Goal: Find specific page/section: Find specific page/section

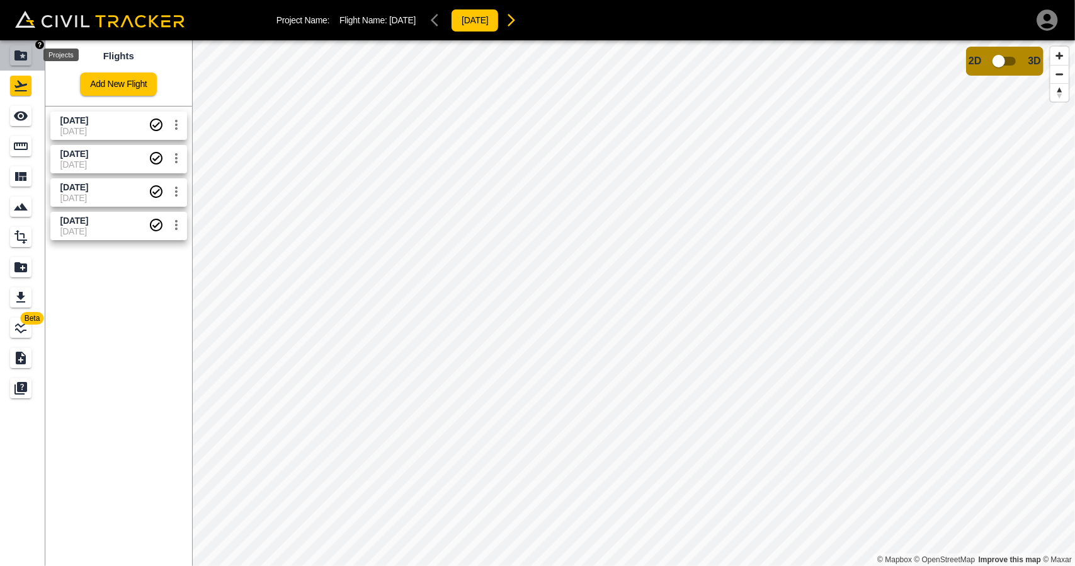
click at [27, 50] on icon "Projects" at bounding box center [20, 55] width 15 height 15
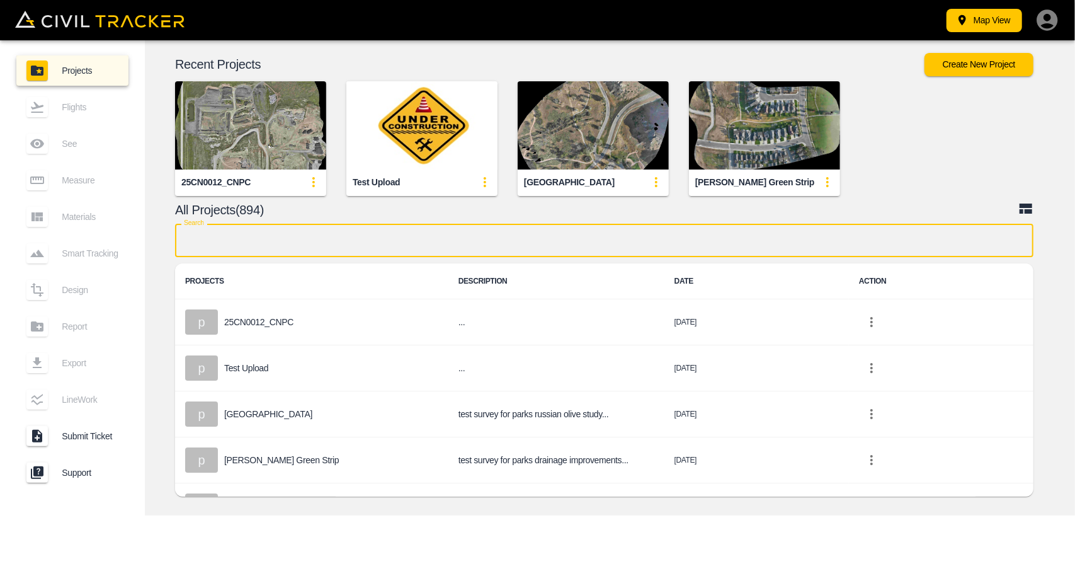
click at [375, 231] on input "text" at bounding box center [604, 240] width 859 height 33
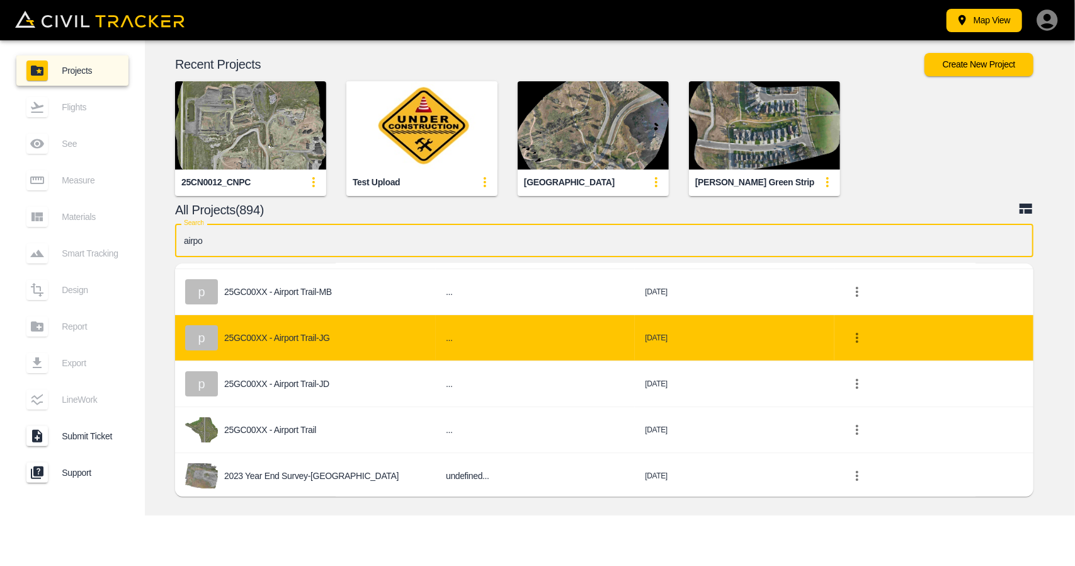
scroll to position [77, 0]
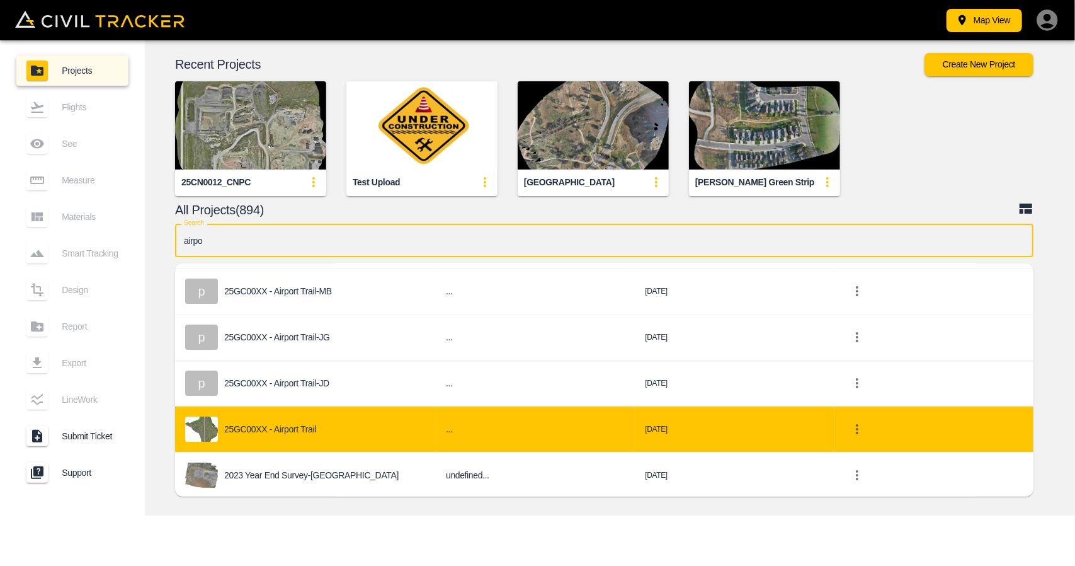
type input "airpo"
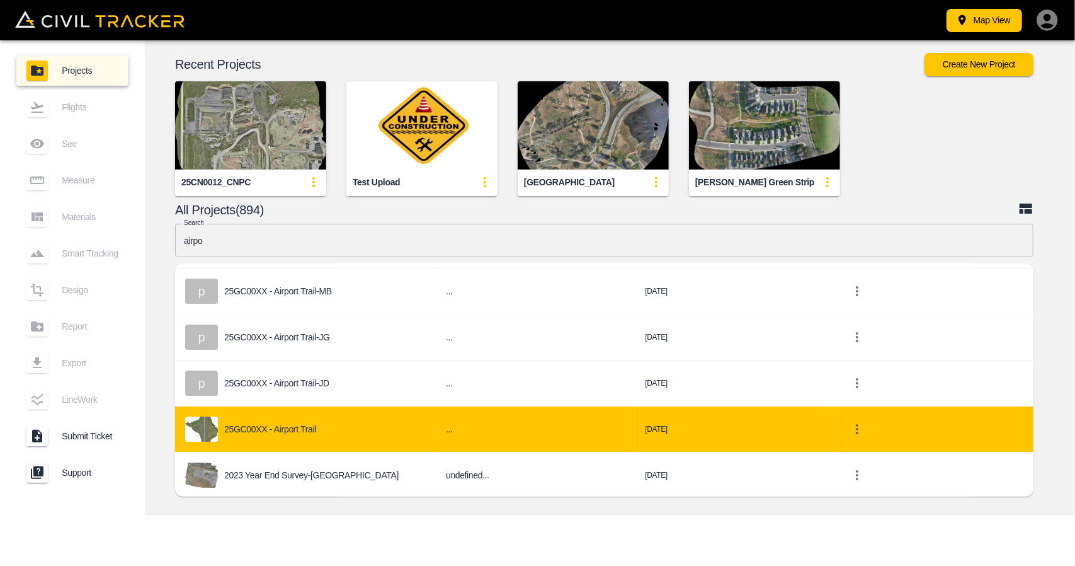
click at [317, 423] on div "25GC00XX - Airport Trail" at bounding box center [305, 428] width 241 height 25
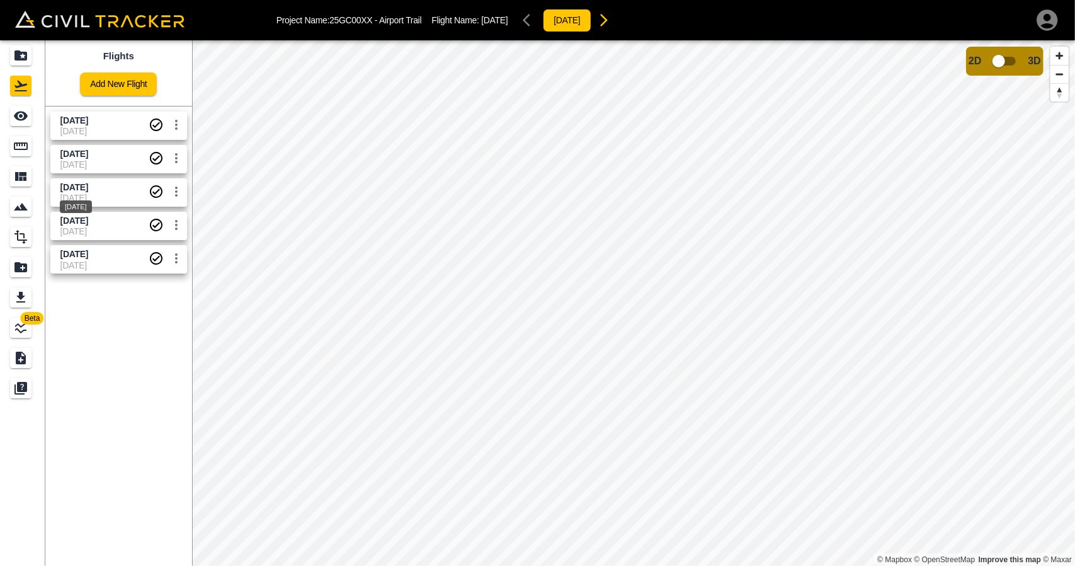
click at [88, 187] on span "[DATE]" at bounding box center [74, 187] width 28 height 10
click at [19, 108] on div "See" at bounding box center [20, 116] width 21 height 20
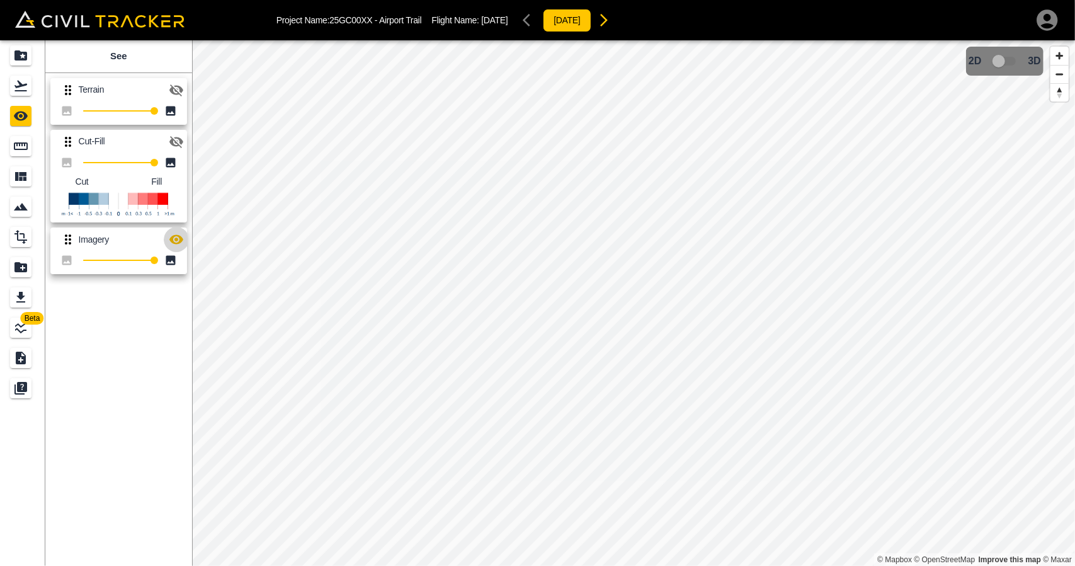
click at [175, 248] on button "button" at bounding box center [176, 239] width 25 height 25
click at [22, 86] on icon "Flights" at bounding box center [20, 86] width 13 height 11
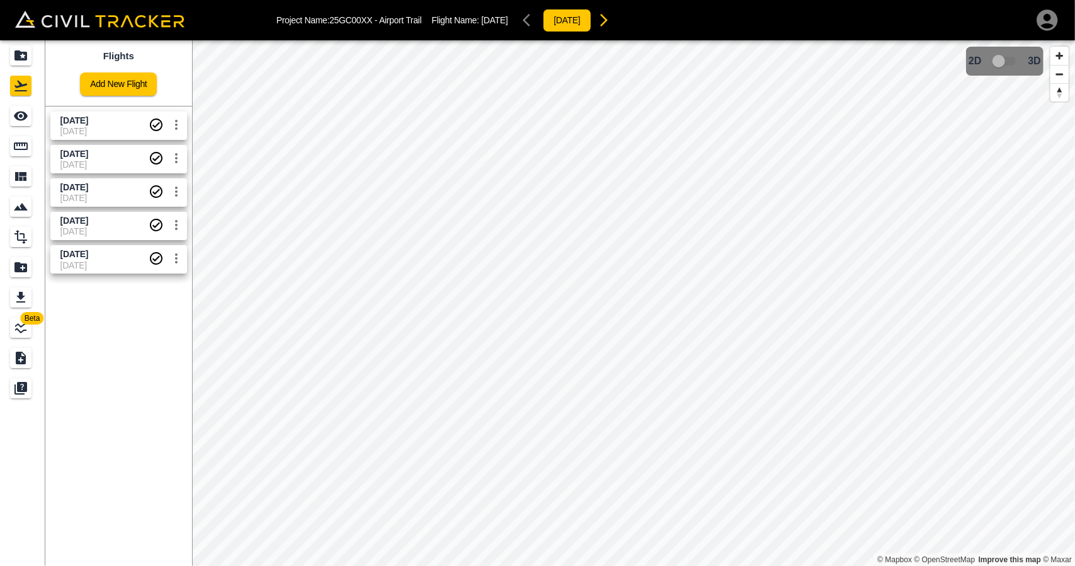
click at [108, 115] on span "[DATE]" at bounding box center [104, 121] width 88 height 12
click at [94, 134] on span "[DATE]" at bounding box center [104, 131] width 88 height 10
click at [28, 120] on icon "See" at bounding box center [20, 115] width 15 height 15
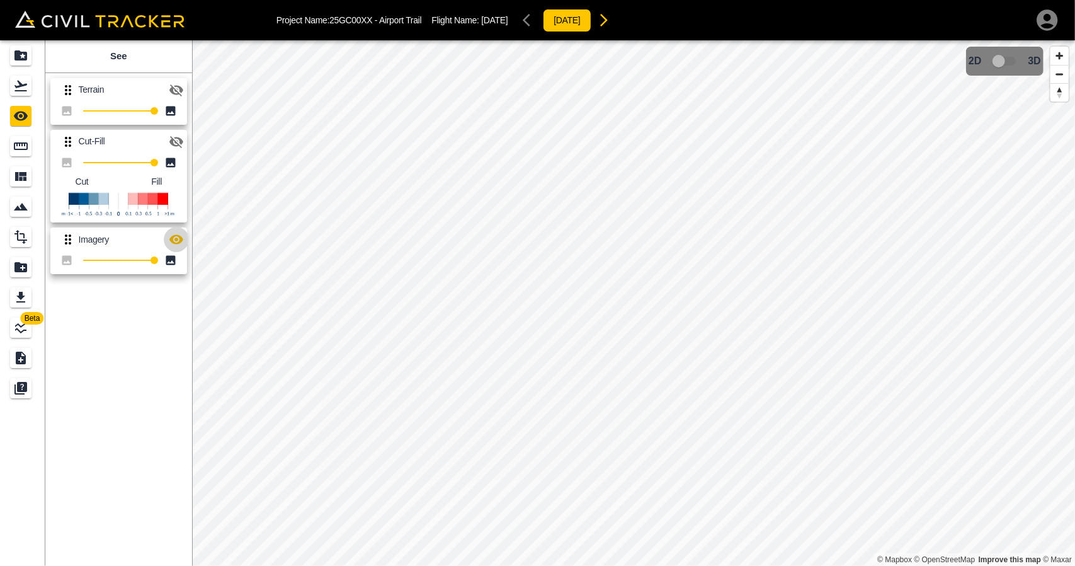
click at [174, 237] on icon "button" at bounding box center [176, 239] width 14 height 9
click at [38, 94] on link at bounding box center [22, 86] width 45 height 30
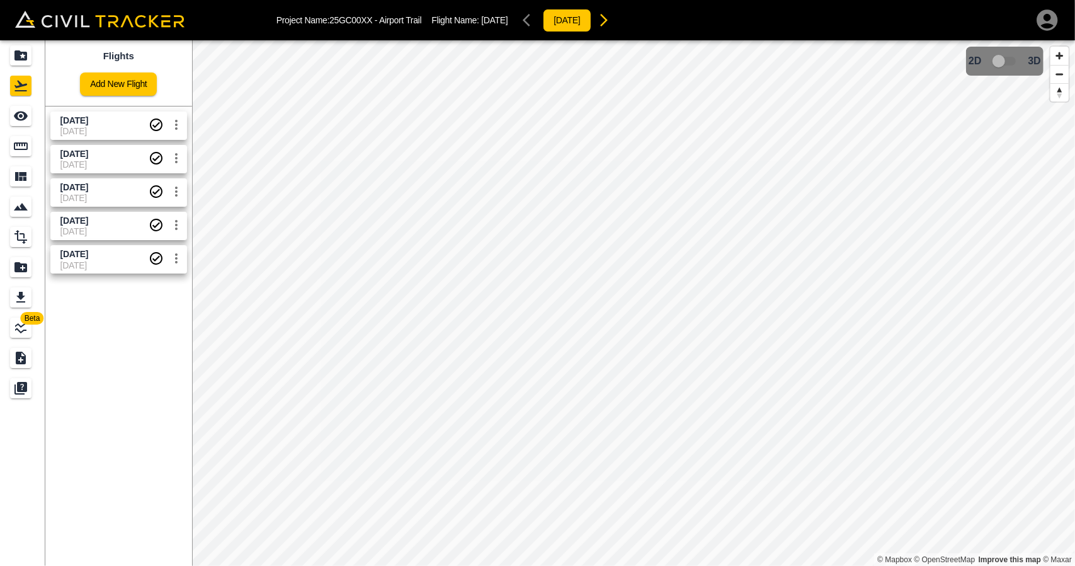
click at [94, 163] on span "[DATE]" at bounding box center [104, 164] width 88 height 10
click at [26, 117] on icon "See" at bounding box center [21, 115] width 14 height 9
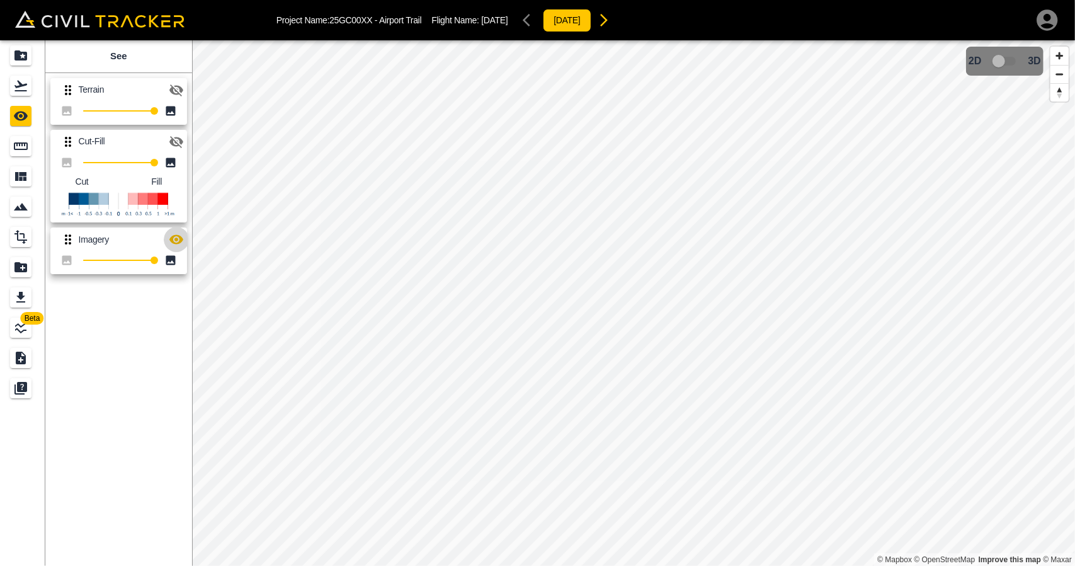
click at [185, 237] on button "button" at bounding box center [176, 239] width 25 height 25
click at [26, 91] on icon "Flights" at bounding box center [20, 86] width 13 height 11
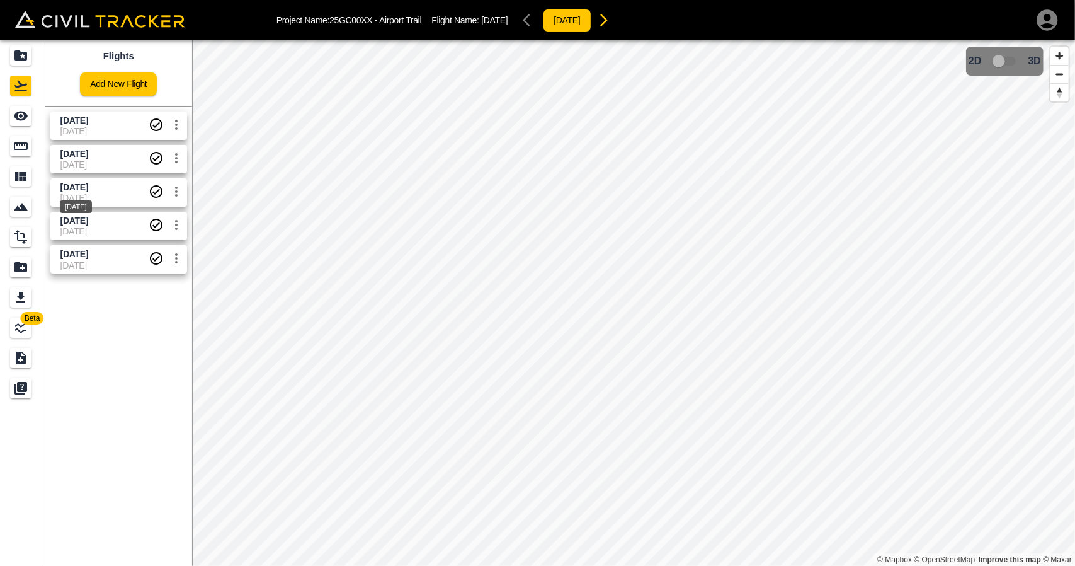
click at [88, 188] on span "[DATE]" at bounding box center [74, 187] width 28 height 10
click at [93, 195] on div "[DATE]" at bounding box center [76, 202] width 35 height 23
click at [20, 117] on icon "See" at bounding box center [21, 115] width 14 height 9
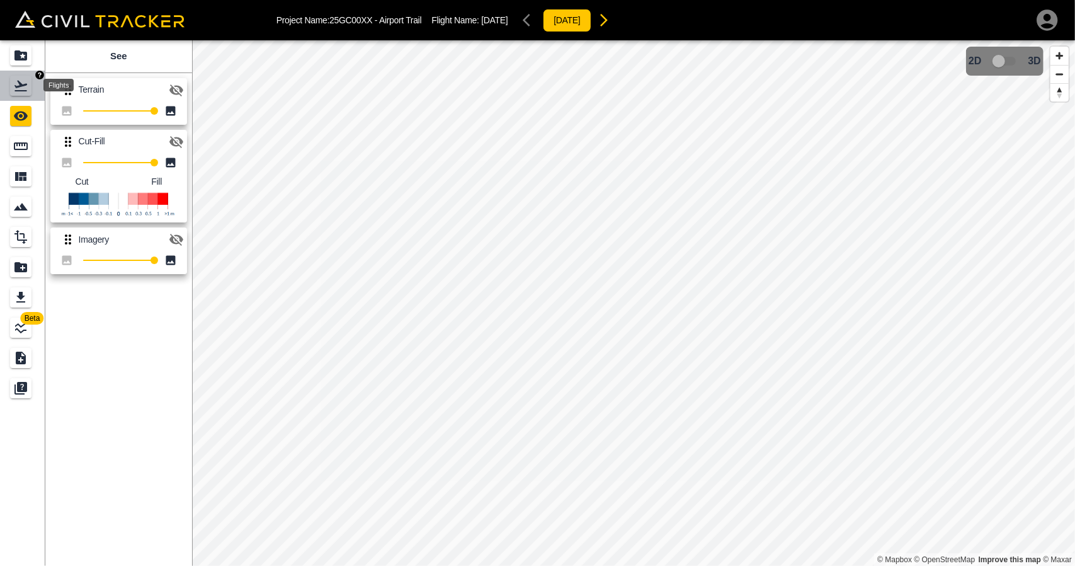
click at [28, 84] on icon "Flights" at bounding box center [20, 85] width 15 height 15
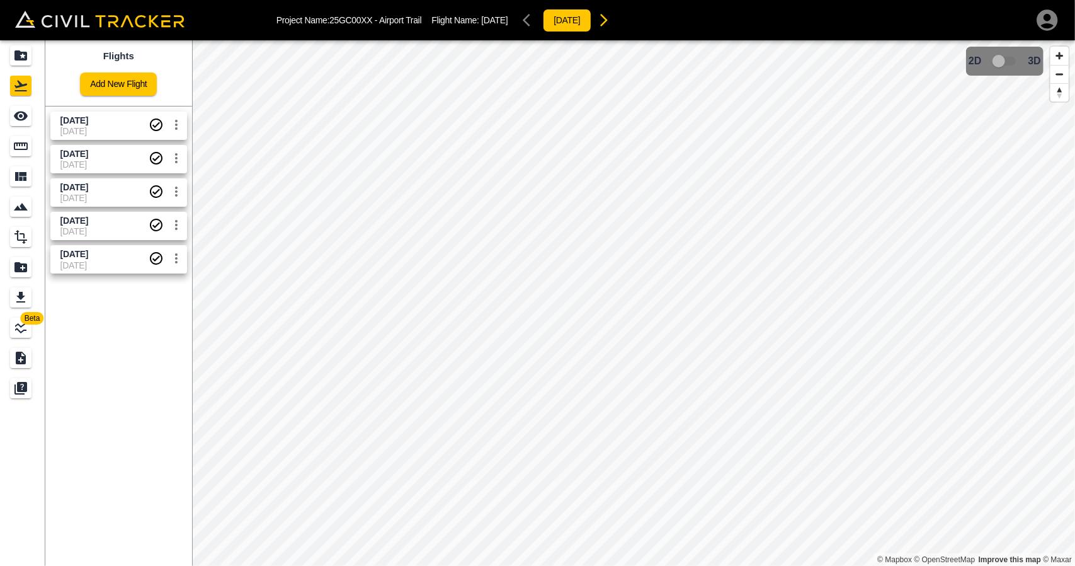
click at [110, 227] on span "[DATE]" at bounding box center [104, 231] width 88 height 10
click at [26, 113] on icon "See" at bounding box center [20, 115] width 15 height 15
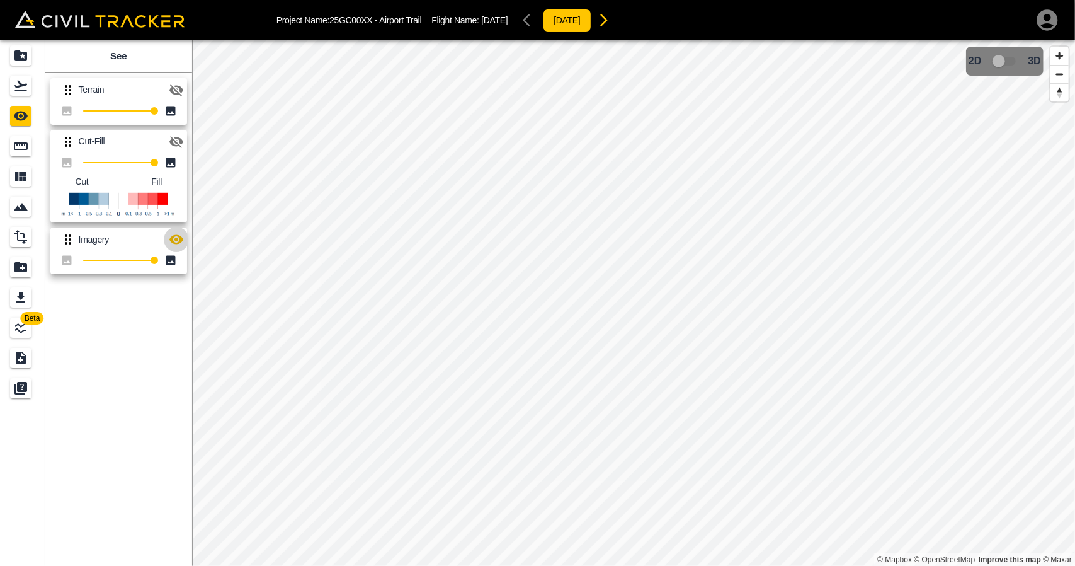
click at [176, 237] on icon "button" at bounding box center [176, 239] width 14 height 9
click at [33, 90] on div "Flights" at bounding box center [22, 86] width 25 height 20
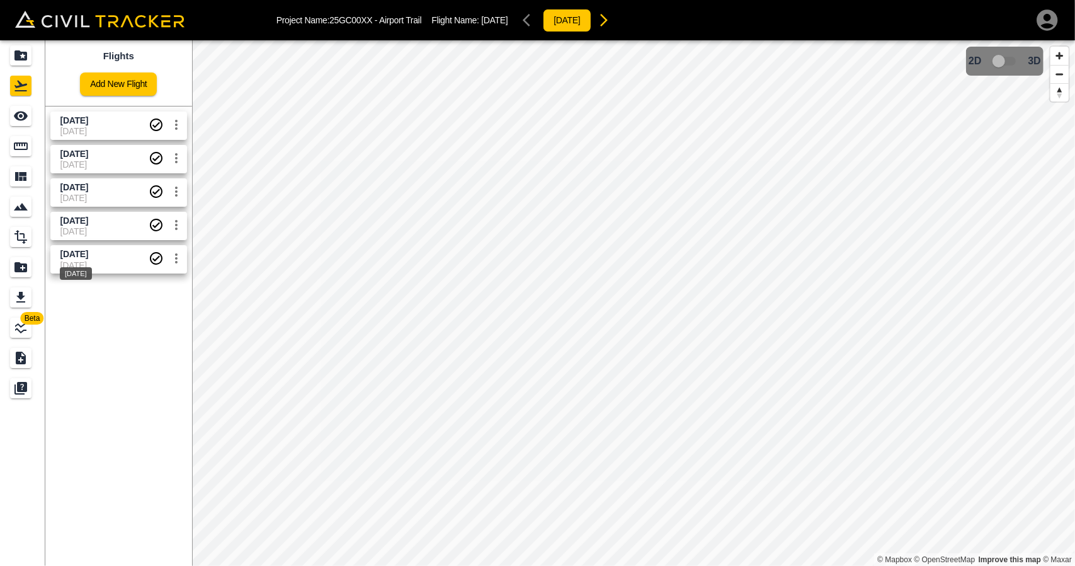
click at [88, 254] on span "[DATE]" at bounding box center [74, 254] width 28 height 10
click at [21, 114] on icon "See" at bounding box center [20, 115] width 15 height 15
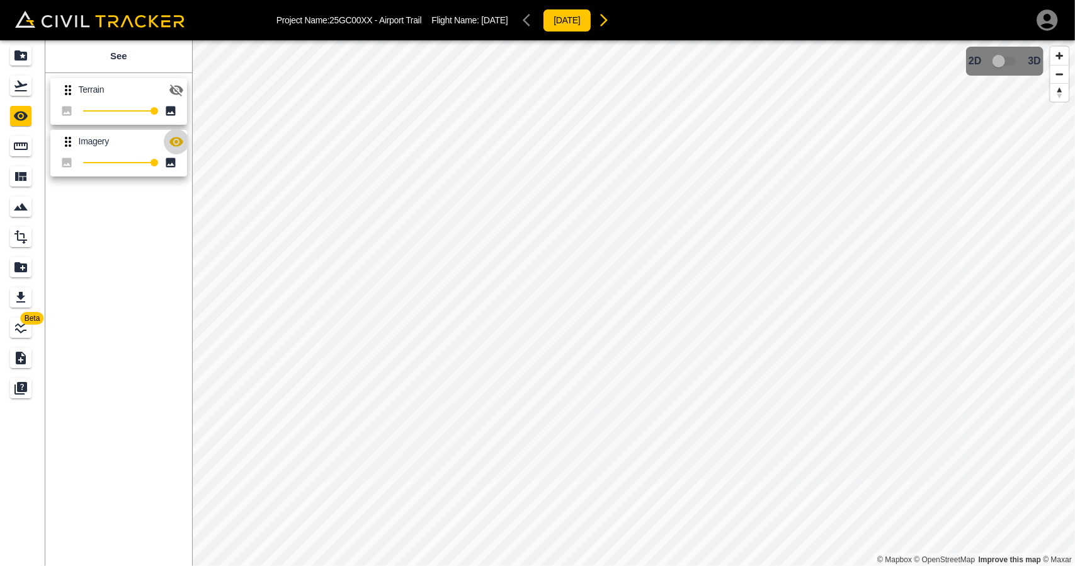
click at [186, 145] on button "button" at bounding box center [176, 141] width 25 height 25
click at [39, 89] on link at bounding box center [22, 86] width 45 height 30
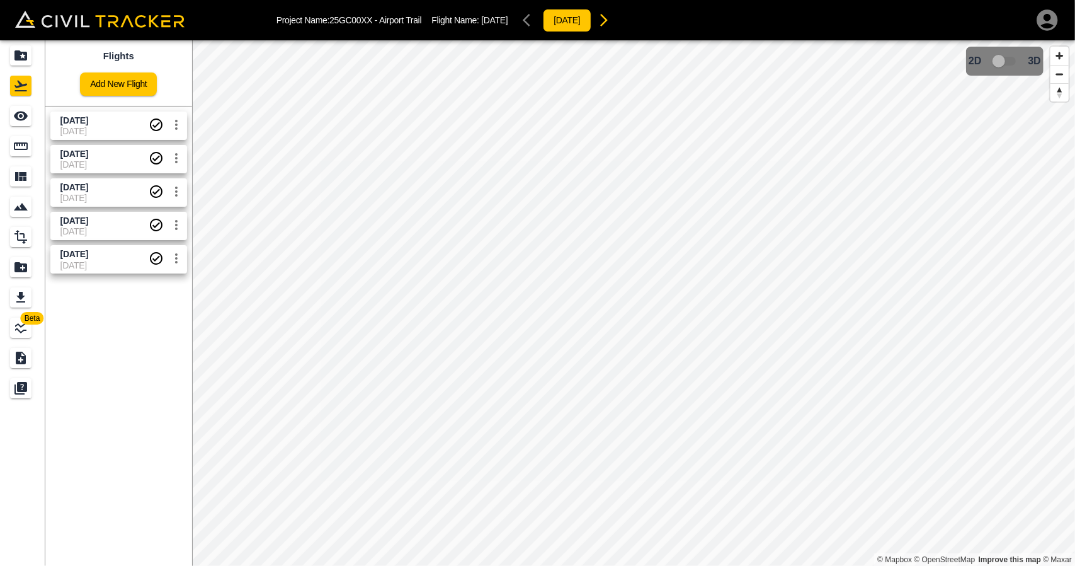
click at [88, 135] on span "[DATE]" at bounding box center [104, 131] width 88 height 10
click at [18, 115] on icon "See" at bounding box center [20, 115] width 15 height 15
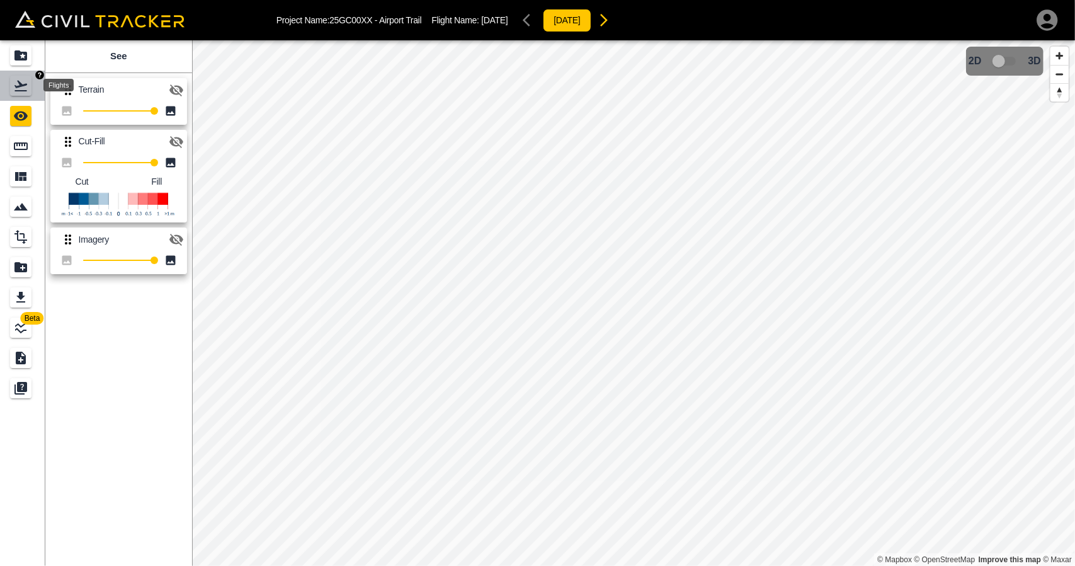
click at [31, 88] on div "Flights" at bounding box center [22, 86] width 25 height 20
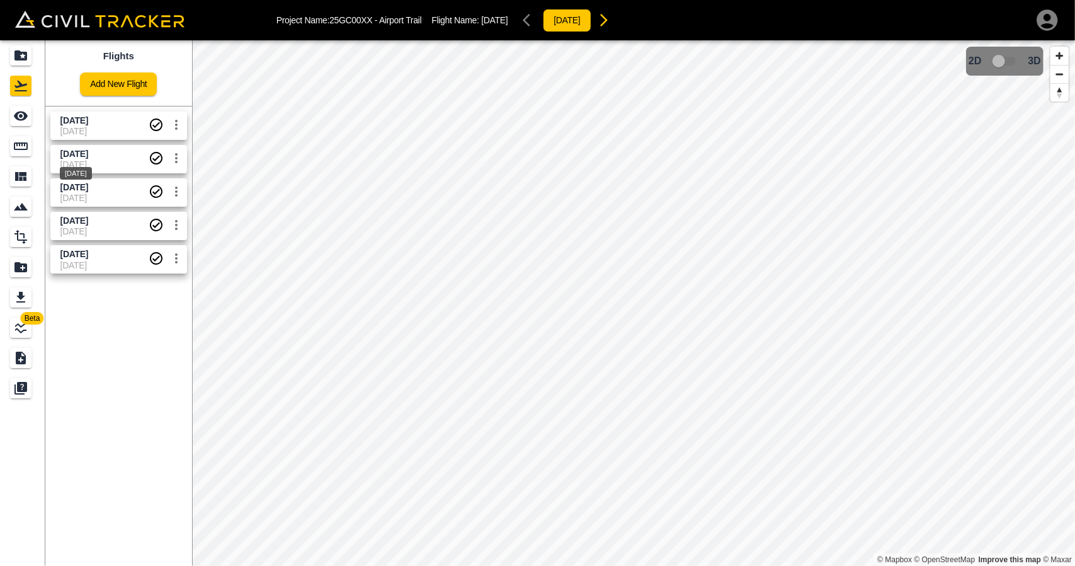
click at [88, 151] on span "[DATE]" at bounding box center [74, 154] width 28 height 10
click at [40, 119] on link at bounding box center [22, 116] width 45 height 30
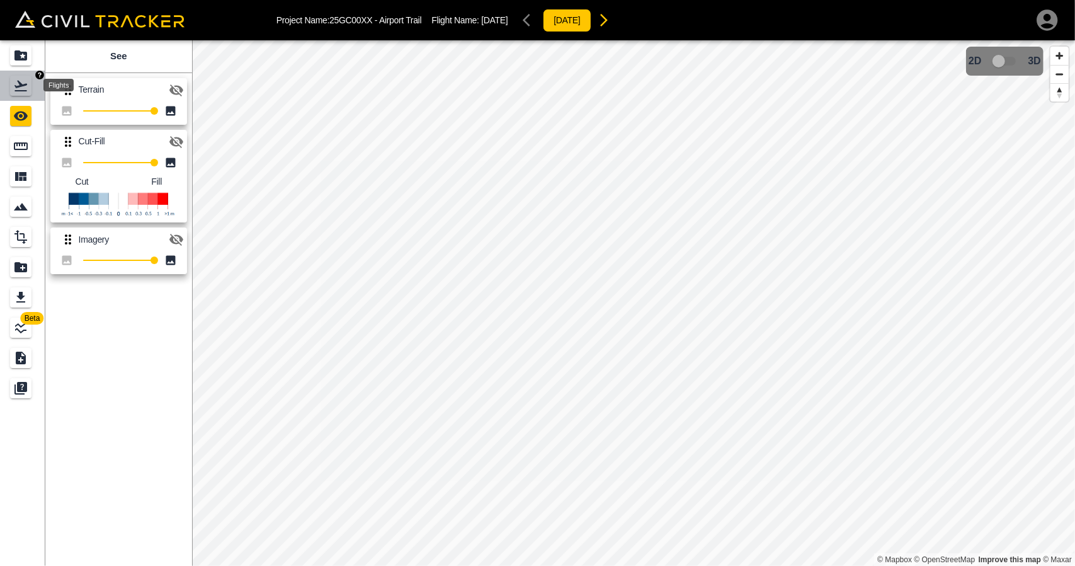
click at [19, 90] on icon "Flights" at bounding box center [20, 86] width 13 height 11
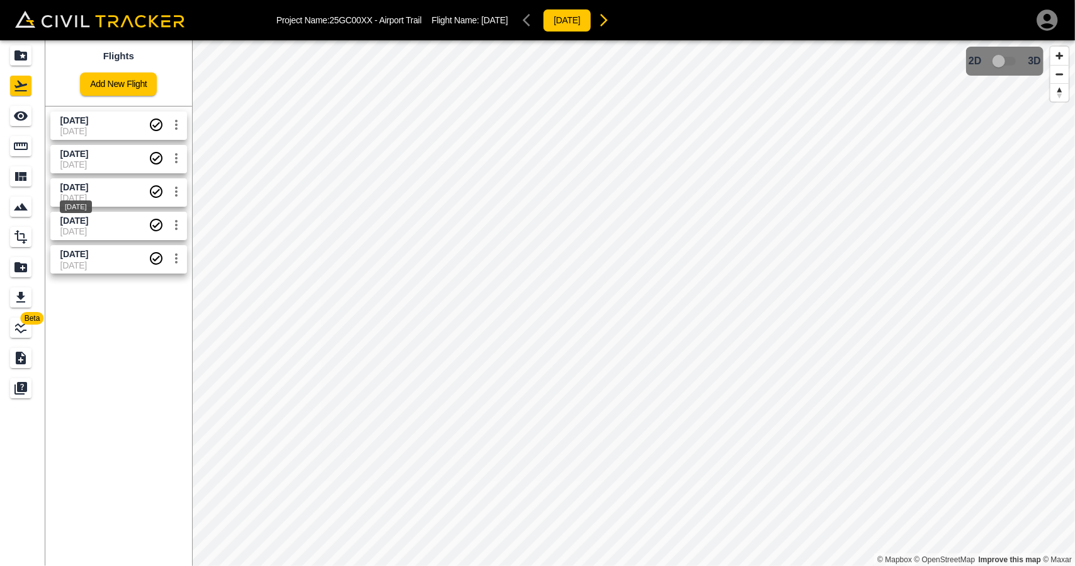
click at [88, 187] on span "[DATE]" at bounding box center [74, 187] width 28 height 10
click at [28, 120] on icon "See" at bounding box center [20, 115] width 15 height 15
